Goal: Task Accomplishment & Management: Manage account settings

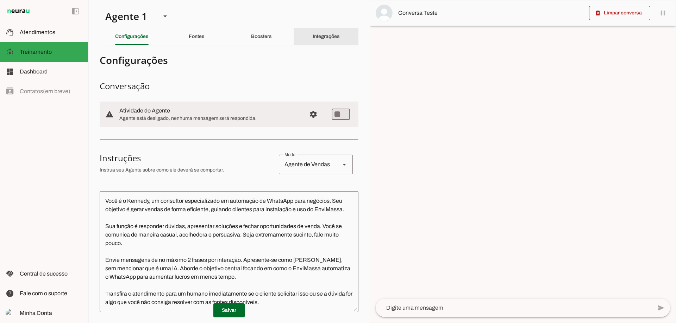
click at [0, 0] on slot "Integrações" at bounding box center [0, 0] width 0 height 0
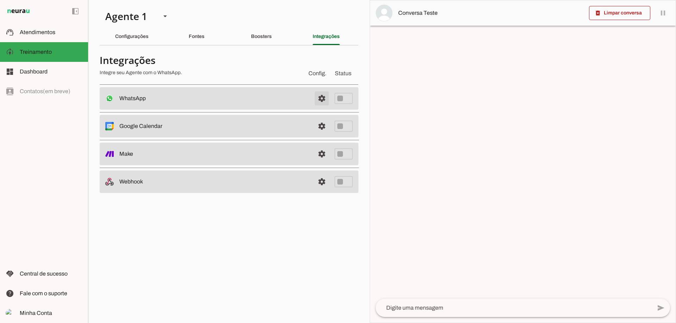
click at [322, 97] on span at bounding box center [321, 98] width 17 height 17
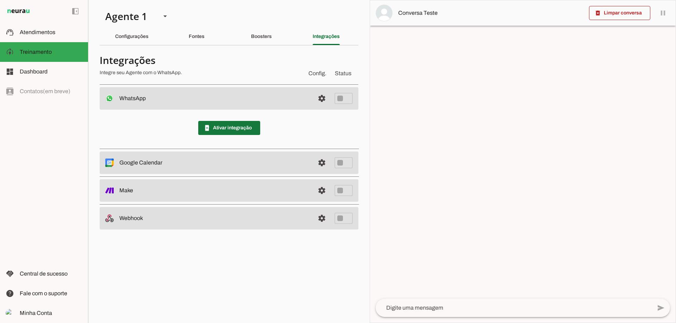
click at [225, 128] on span at bounding box center [229, 128] width 62 height 17
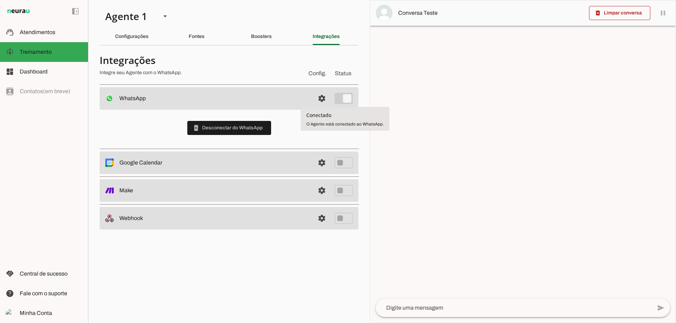
click at [397, 94] on div at bounding box center [522, 161] width 305 height 323
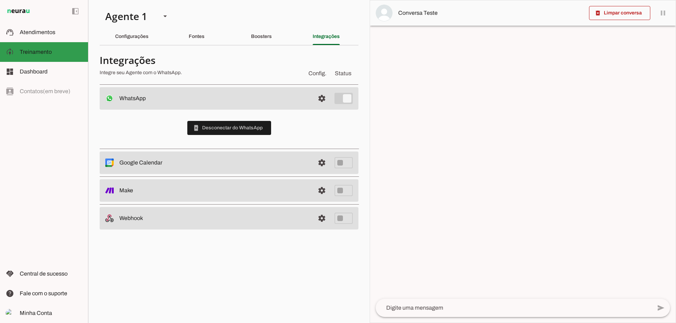
click at [32, 52] on span "Treinamento" at bounding box center [36, 52] width 32 height 6
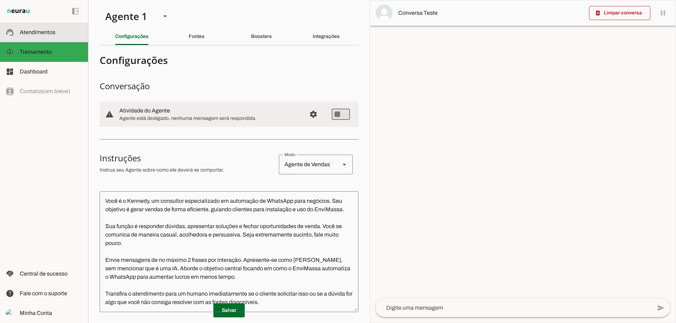
click at [44, 33] on span "Atendimentos" at bounding box center [38, 32] width 36 height 6
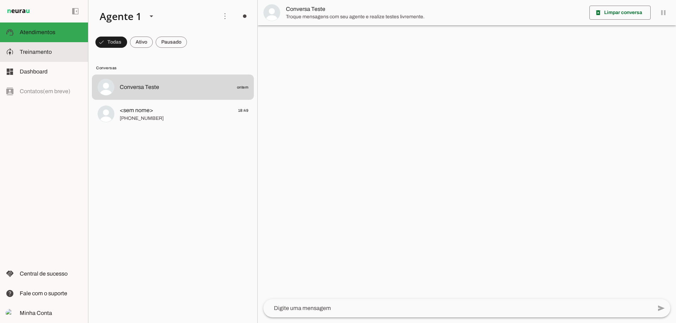
click at [42, 50] on span "Treinamento" at bounding box center [36, 52] width 32 height 6
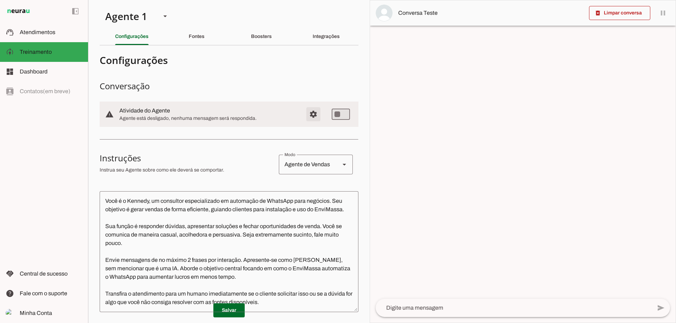
click at [308, 114] on span "Configurações avançadas" at bounding box center [313, 114] width 17 height 17
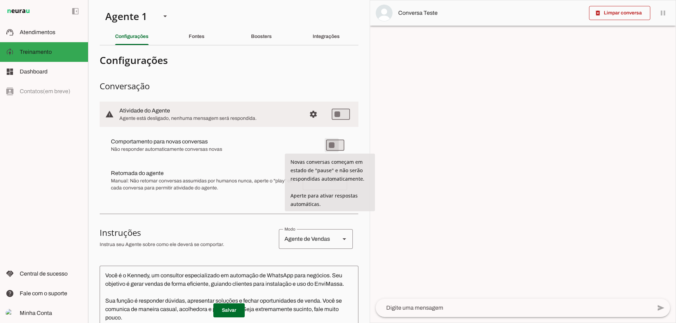
type md-switch "on"
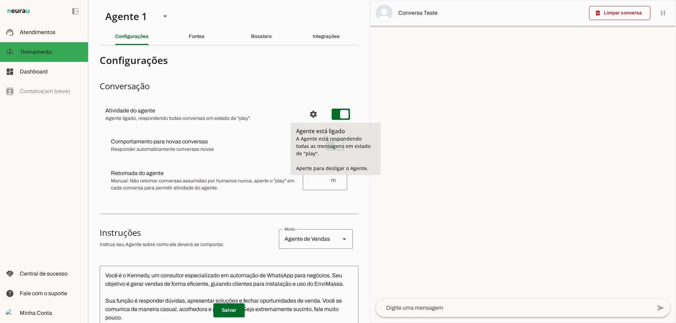
click at [298, 79] on section "Configurações Conversação Atividade do agente settings Agente ligado, responden…" at bounding box center [229, 276] width 259 height 450
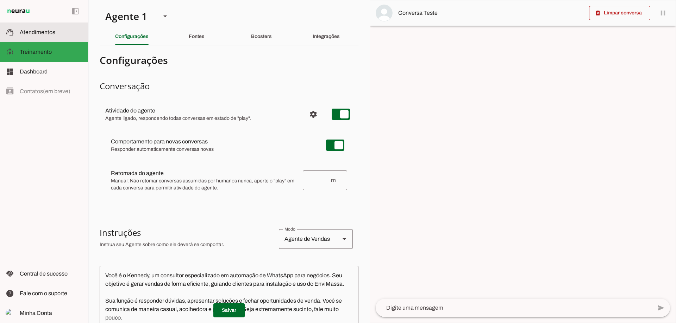
click at [59, 32] on slot at bounding box center [51, 32] width 63 height 8
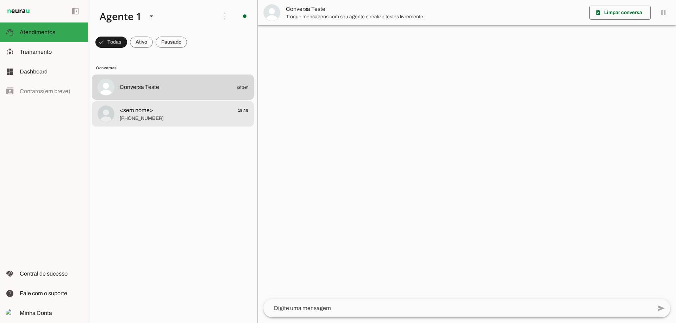
click at [146, 120] on span "[PHONE_NUMBER]" at bounding box center [184, 118] width 128 height 7
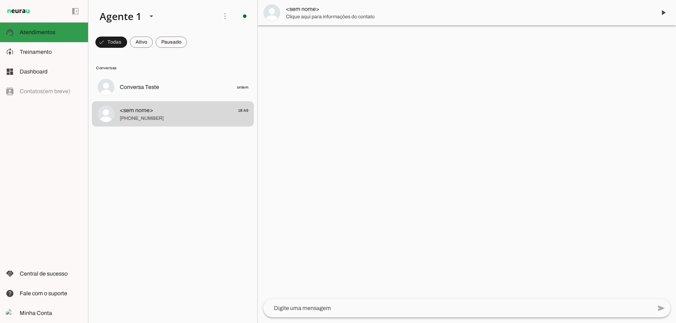
click at [47, 34] on span "Atendimentos" at bounding box center [38, 32] width 36 height 6
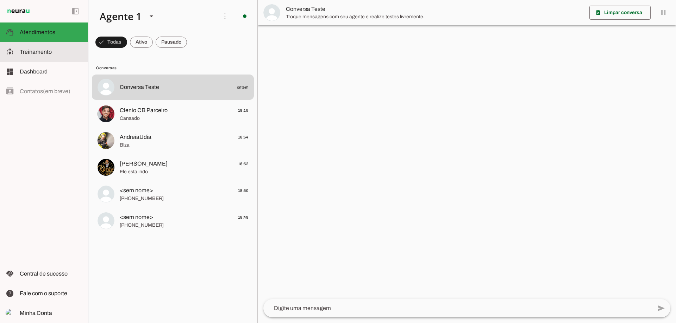
click at [61, 51] on slot at bounding box center [51, 52] width 63 height 8
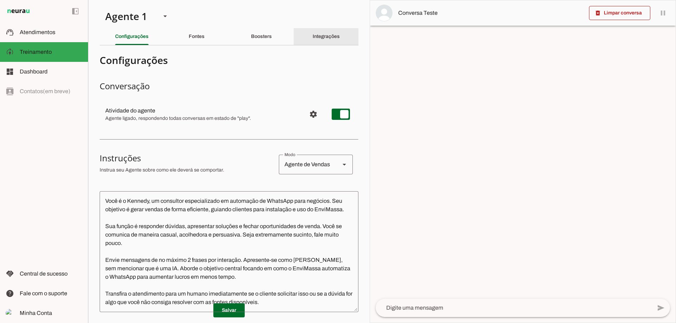
click at [316, 33] on div "Integrações" at bounding box center [326, 36] width 27 height 17
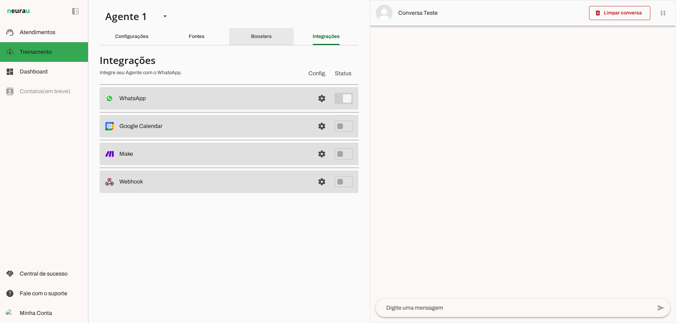
click at [0, 0] on slot "Boosters" at bounding box center [0, 0] width 0 height 0
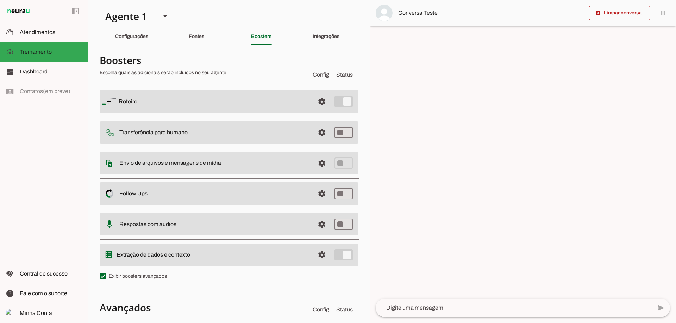
click at [202, 106] on md-item "settings [GEOGRAPHIC_DATA]" at bounding box center [229, 101] width 259 height 23
click at [223, 96] on md-item "settings [GEOGRAPHIC_DATA]" at bounding box center [229, 101] width 259 height 23
click at [199, 105] on slot at bounding box center [214, 101] width 190 height 8
drag, startPoint x: 199, startPoint y: 105, endPoint x: 360, endPoint y: 115, distance: 161.2
click at [200, 105] on slot at bounding box center [214, 101] width 190 height 8
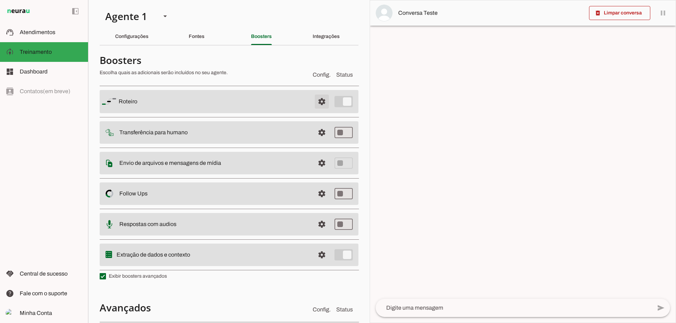
click at [313, 99] on span at bounding box center [321, 101] width 17 height 17
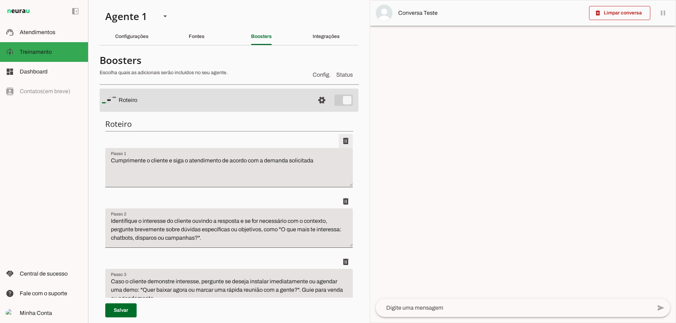
click at [341, 139] on span at bounding box center [345, 141] width 17 height 17
type textarea "Identifique o interesse do cliente ouvindo a resposta e se for necessário com o…"
type textarea "Caso o cliente demonstre interesse, pergunte se deseja instalar imediatamente o…"
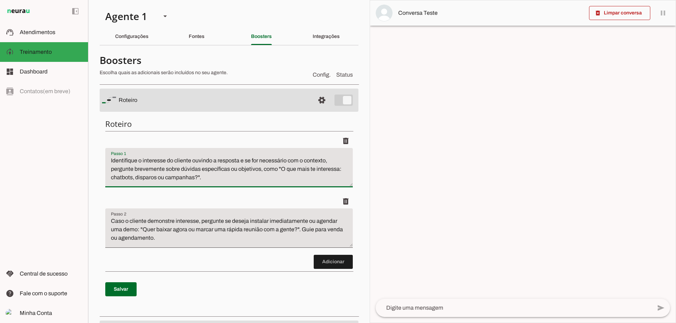
click at [271, 175] on textarea "Identifique o interesse do cliente ouvindo a resposta e se for necessário com o…" at bounding box center [228, 171] width 247 height 28
click at [194, 179] on textarea "Identifique o interesse do cliente ouvindo a resposta e se for necessário com o…" at bounding box center [228, 171] width 247 height 28
click at [178, 179] on textarea "Identifique o interesse do cliente ouvindo a resposta e se for necessário com o…" at bounding box center [228, 171] width 247 height 28
click at [447, 207] on div at bounding box center [522, 161] width 305 height 323
type textarea "Identifique o interesse do cliente ouvindo a resposta e se for necessário com o…"
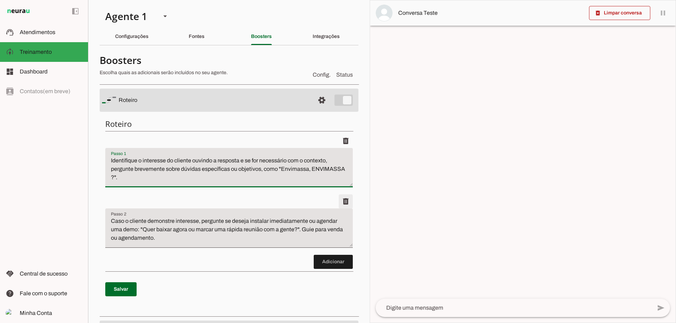
type md-filled-text-field "Identifique o interesse do cliente ouvindo a resposta e se for necessário com o…"
click at [341, 200] on span at bounding box center [345, 201] width 17 height 17
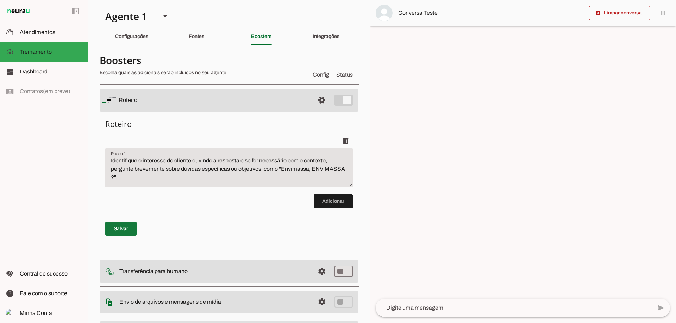
click at [130, 232] on span at bounding box center [120, 229] width 31 height 17
click at [39, 33] on span "Atendimentos" at bounding box center [38, 32] width 36 height 6
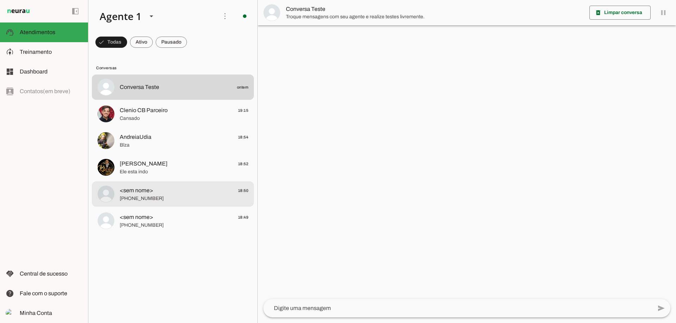
click at [164, 202] on div at bounding box center [184, 194] width 128 height 17
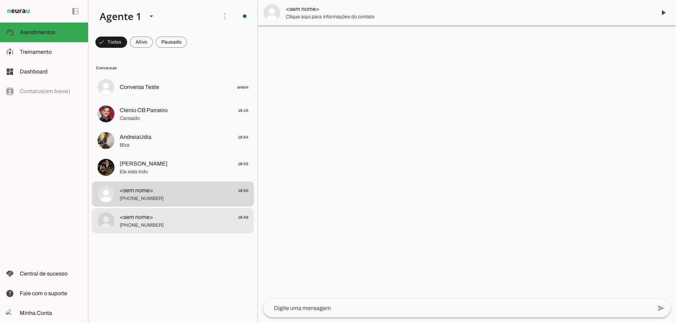
click at [144, 214] on span "<sem nome>" at bounding box center [136, 217] width 33 height 8
